Goal: Task Accomplishment & Management: Use online tool/utility

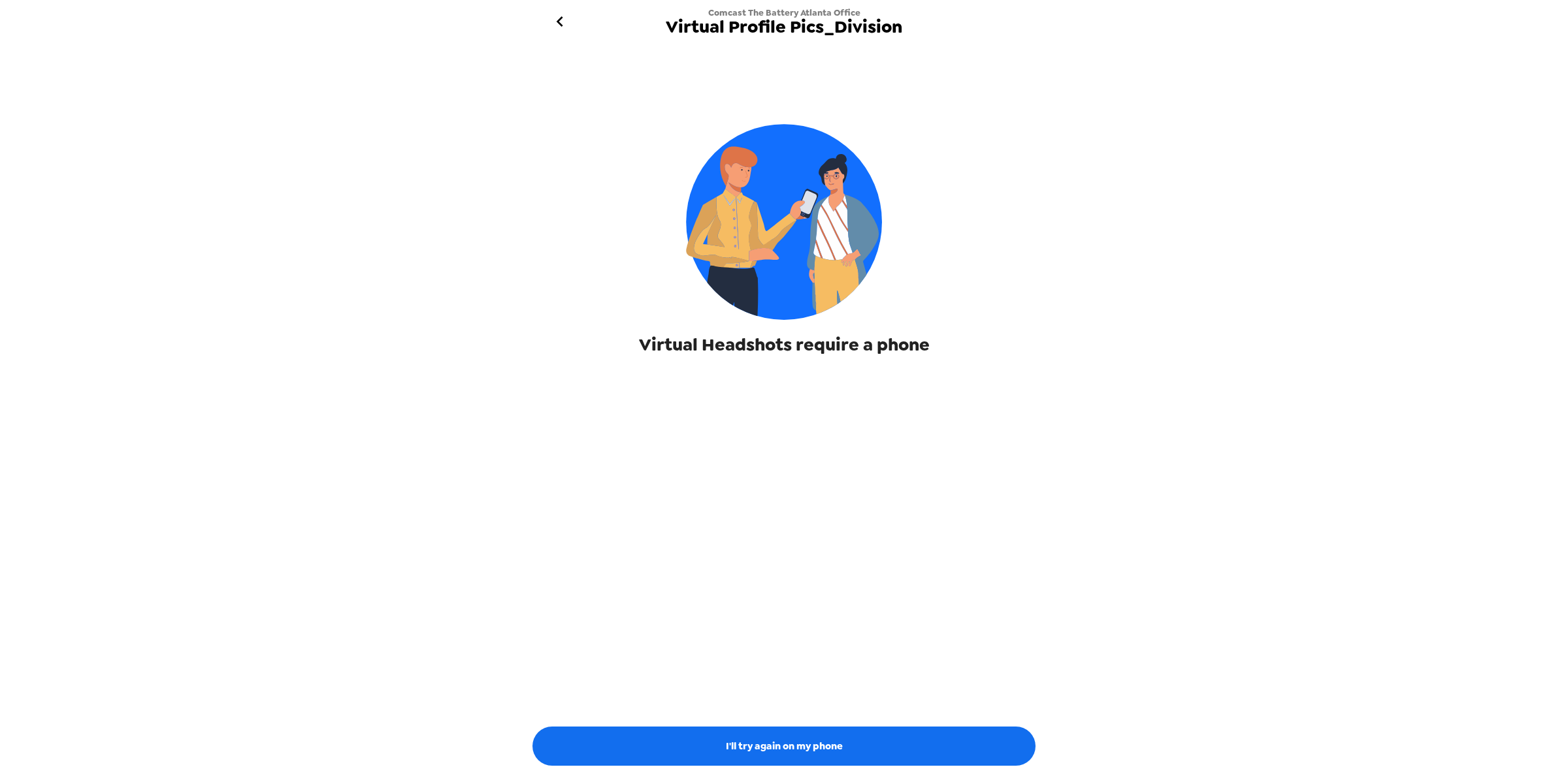
click at [566, 21] on icon "go back" at bounding box center [560, 22] width 21 height 21
